Goal: Communication & Community: Answer question/provide support

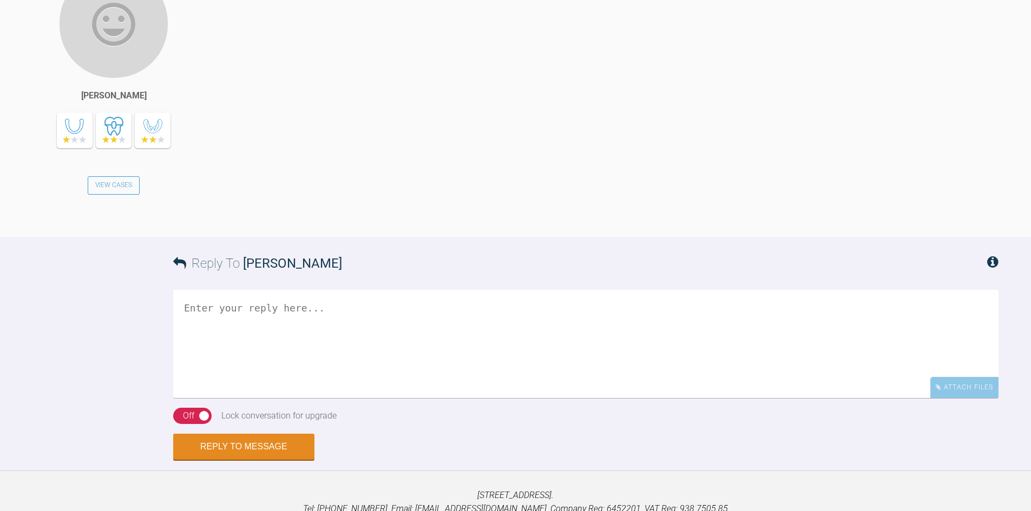
scroll to position [2160, 0]
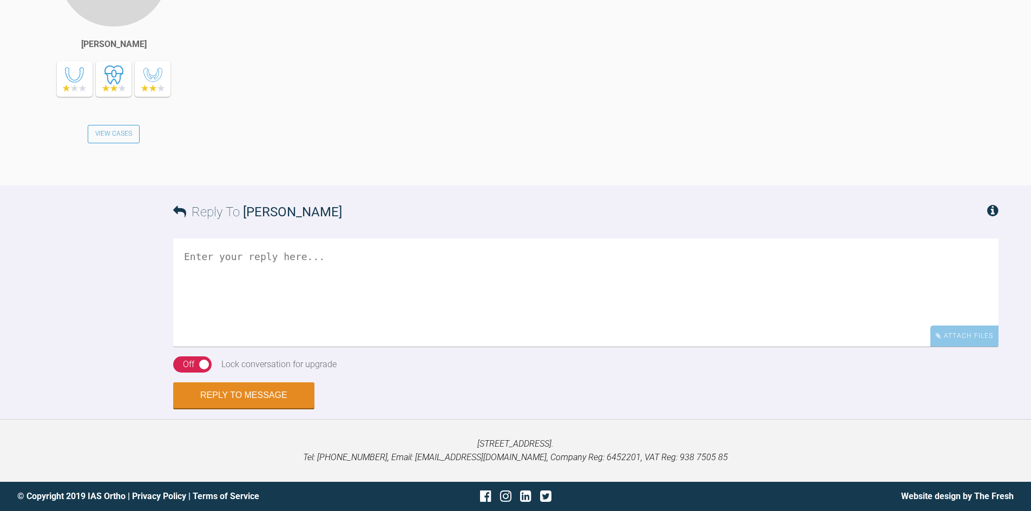
click at [326, 284] on textarea at bounding box center [585, 293] width 825 height 108
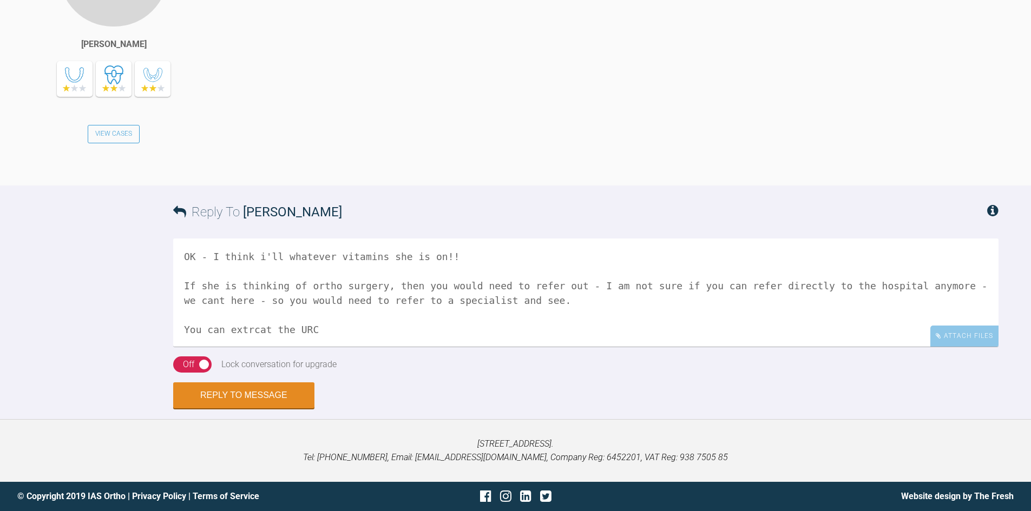
drag, startPoint x: 323, startPoint y: 329, endPoint x: 176, endPoint y: 325, distance: 147.2
click at [176, 325] on textarea "OK - I think i'll whatever vitamins she is on!! If she is thinking of ortho sur…" at bounding box center [585, 293] width 825 height 108
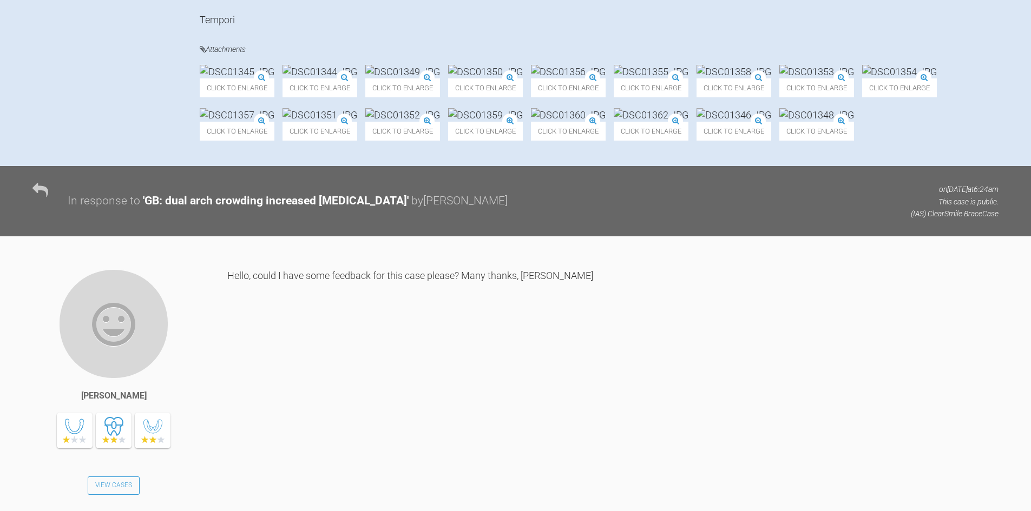
scroll to position [645, 0]
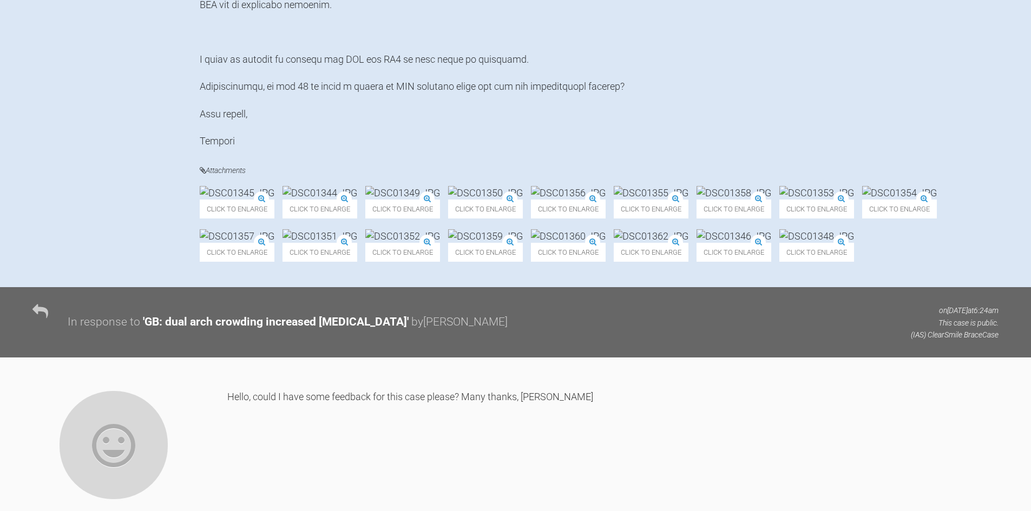
click at [688, 200] on img at bounding box center [651, 193] width 75 height 14
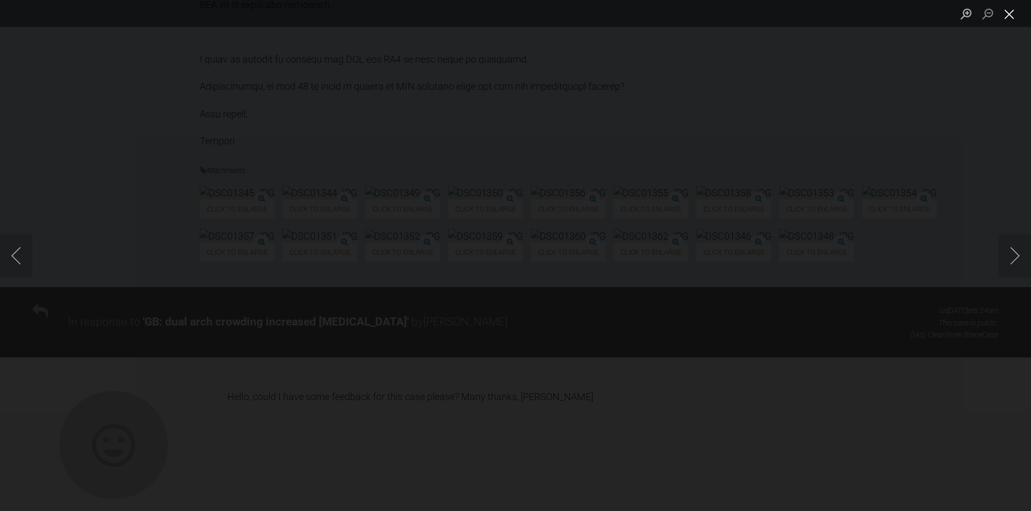
click at [1006, 11] on button "Close lightbox" at bounding box center [1009, 13] width 22 height 19
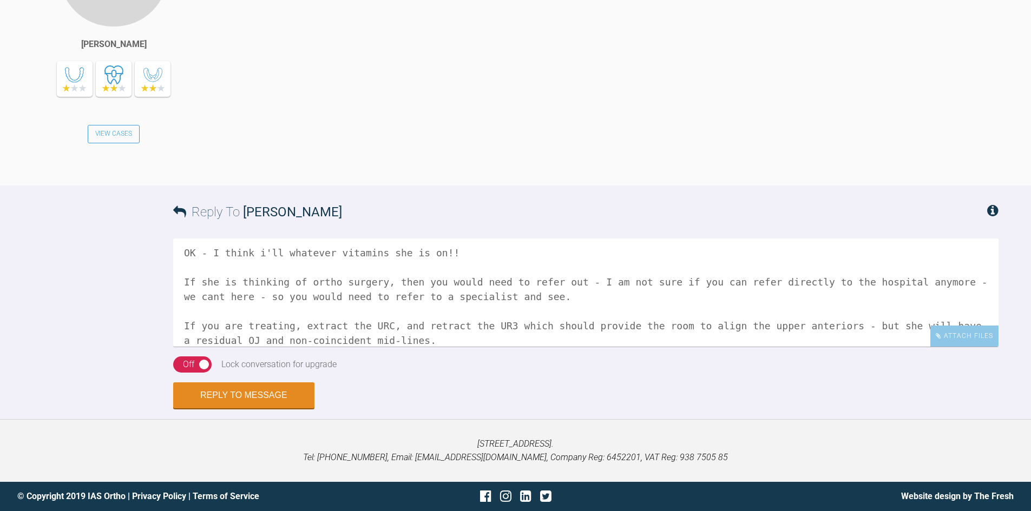
scroll to position [2160, 0]
click at [376, 343] on textarea "OK - I think i'll whatever vitamins she is on!! If she is thinking of ortho sur…" at bounding box center [585, 293] width 825 height 108
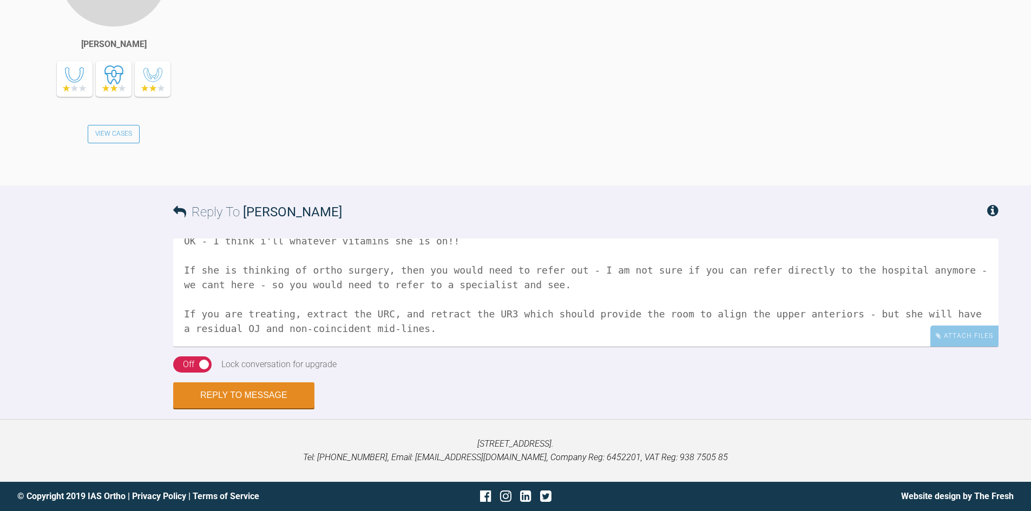
scroll to position [33, 0]
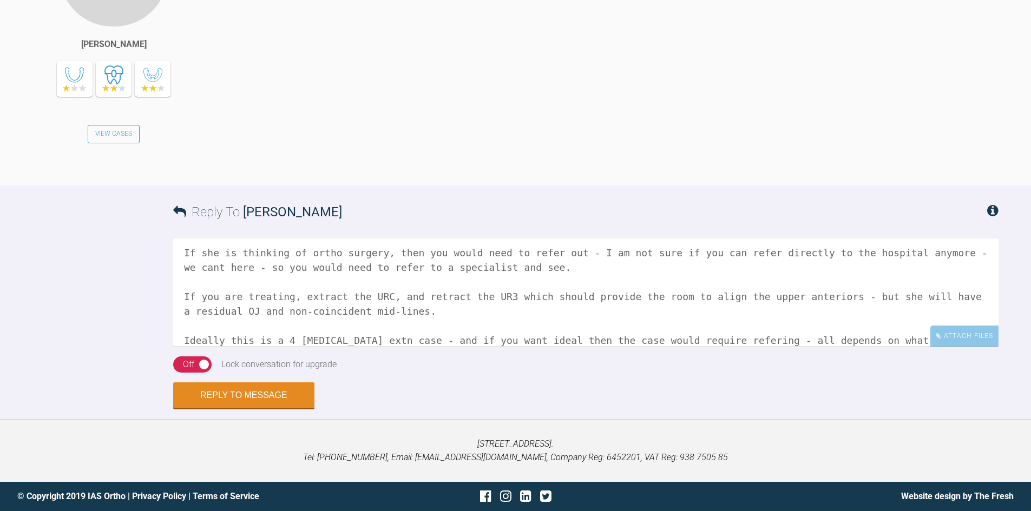
click at [692, 338] on textarea "OK - I think i'll whatever vitamins she is on!! If she is thinking of ortho sur…" at bounding box center [585, 293] width 825 height 108
click at [186, 366] on div "Off" at bounding box center [188, 365] width 11 height 14
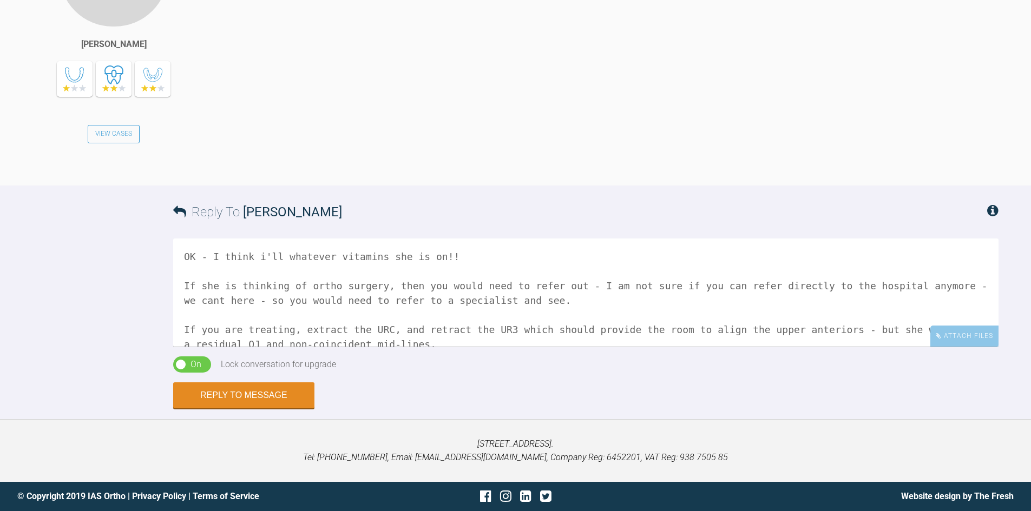
click at [281, 255] on textarea "OK - I think i'll whatever vitamins she is on!! If she is thinking of ortho sur…" at bounding box center [585, 293] width 825 height 108
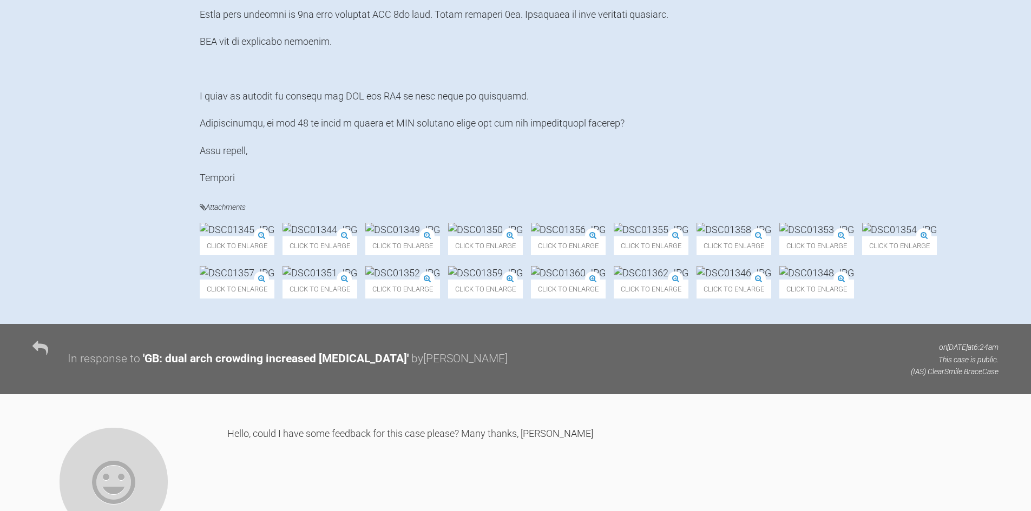
scroll to position [591, 0]
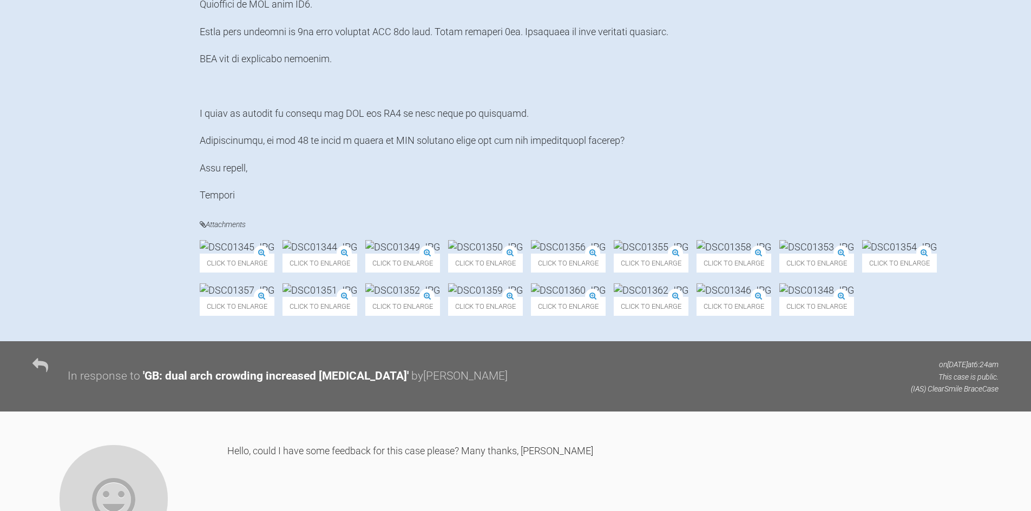
click at [696, 254] on img at bounding box center [733, 247] width 75 height 14
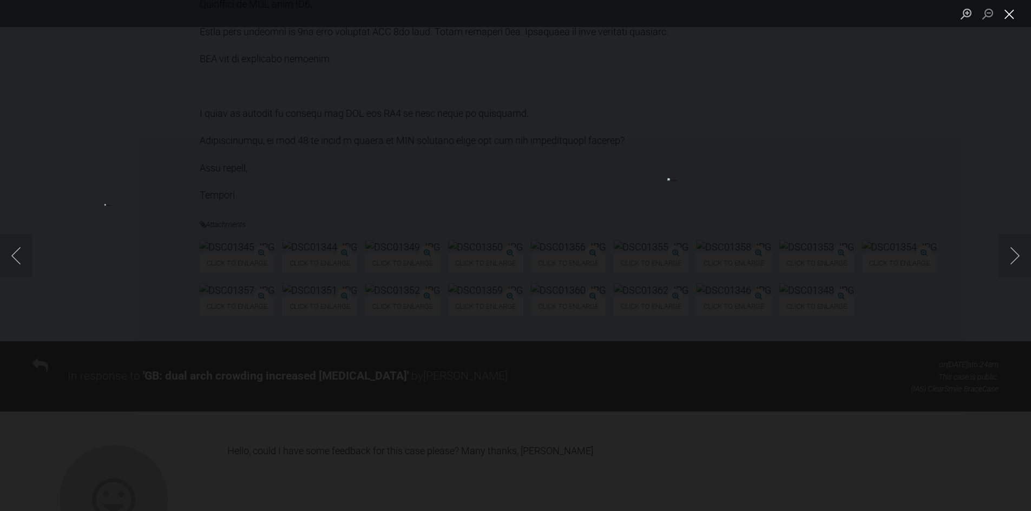
click at [1010, 8] on button "Close lightbox" at bounding box center [1009, 13] width 22 height 19
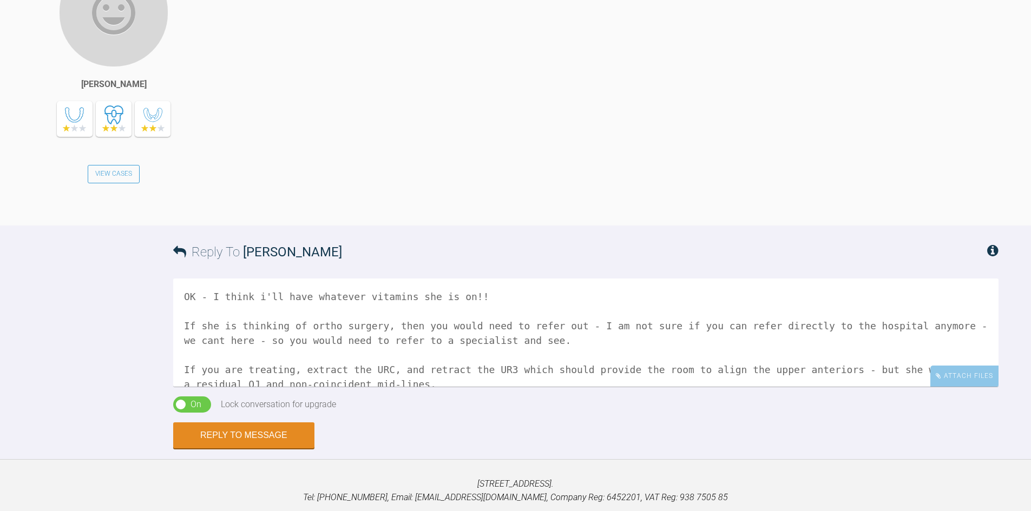
scroll to position [2160, 0]
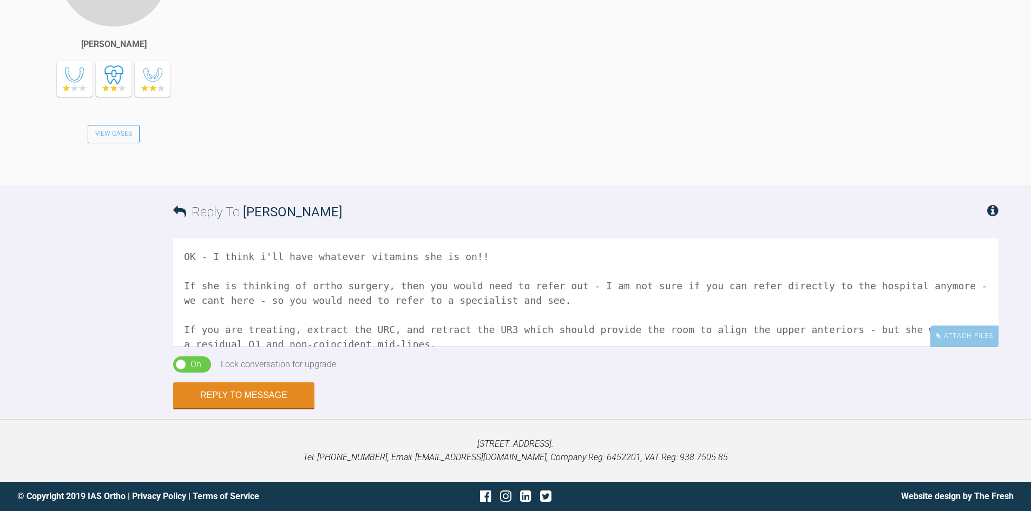
click at [909, 286] on textarea "OK - I think i'll have whatever vitamins she is on!! If she is thinking of orth…" at bounding box center [585, 293] width 825 height 108
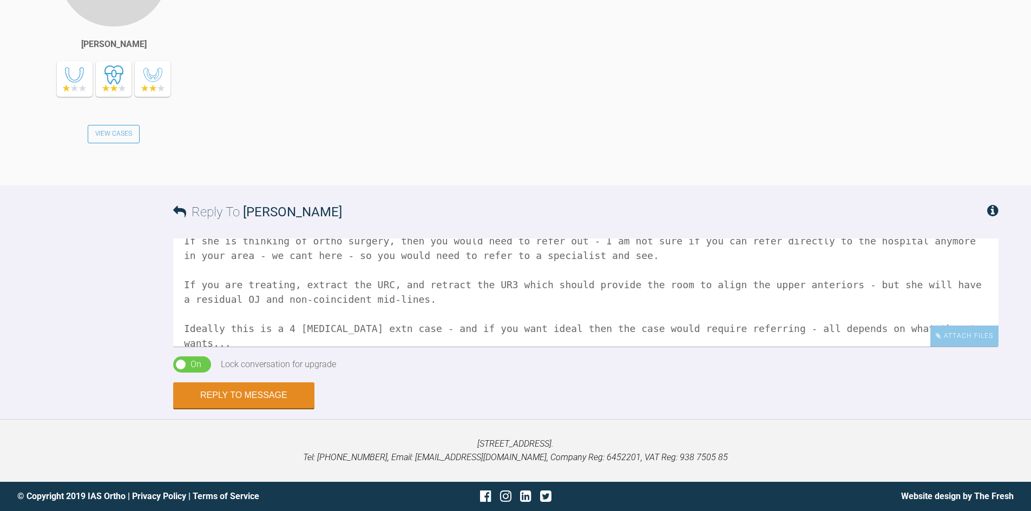
click at [401, 329] on textarea "OK - I think i'll have whatever vitamins she is on!! If she is thinking of orth…" at bounding box center [585, 293] width 825 height 108
type textarea "OK - I think i'll have whatever vitamins she is on!! If she is thinking of orth…"
click at [255, 401] on button "Reply to Message" at bounding box center [243, 397] width 141 height 26
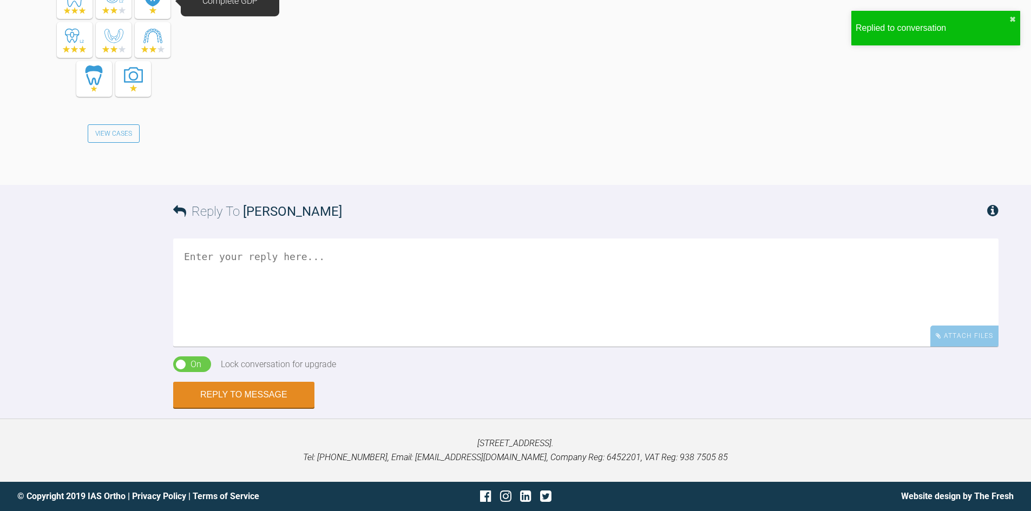
scroll to position [2548, 0]
